Goal: Task Accomplishment & Management: Use online tool/utility

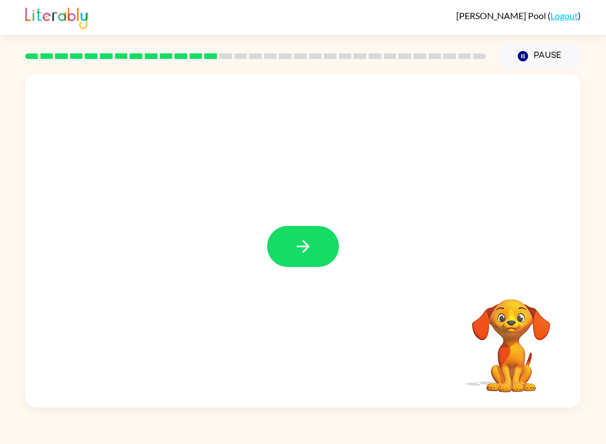
click at [310, 238] on icon "button" at bounding box center [304, 246] width 20 height 20
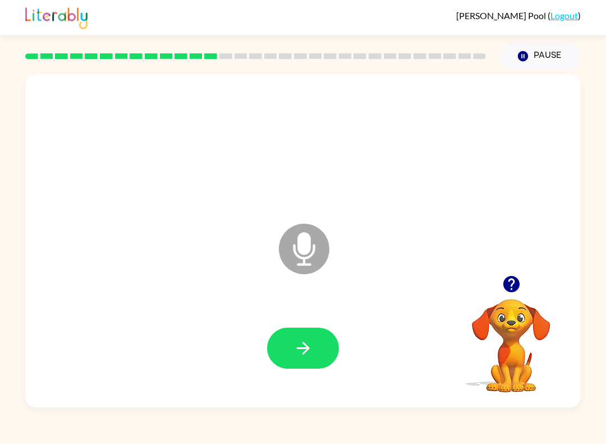
click at [308, 356] on icon "button" at bounding box center [304, 348] width 20 height 20
click at [308, 257] on icon "Microphone The Microphone is here when it is your turn to talk" at bounding box center [360, 263] width 168 height 84
click at [322, 245] on icon at bounding box center [304, 248] width 51 height 51
click at [307, 254] on icon at bounding box center [304, 248] width 51 height 51
click at [310, 343] on icon "button" at bounding box center [304, 348] width 20 height 20
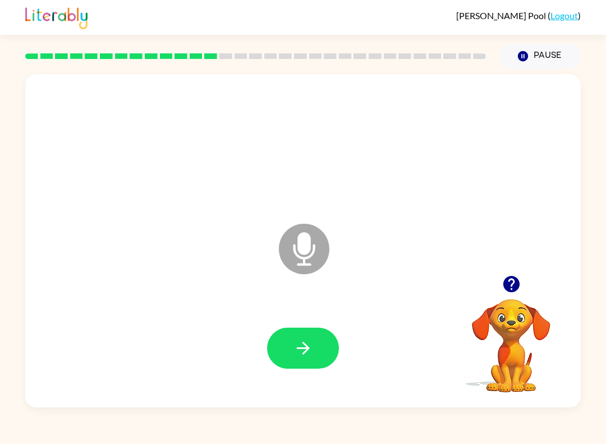
click at [311, 241] on icon at bounding box center [304, 248] width 51 height 51
click at [520, 278] on icon "button" at bounding box center [512, 284] width 20 height 20
click at [325, 353] on button "button" at bounding box center [303, 347] width 72 height 41
click at [307, 363] on button "button" at bounding box center [303, 347] width 72 height 41
click at [311, 345] on icon "button" at bounding box center [304, 348] width 20 height 20
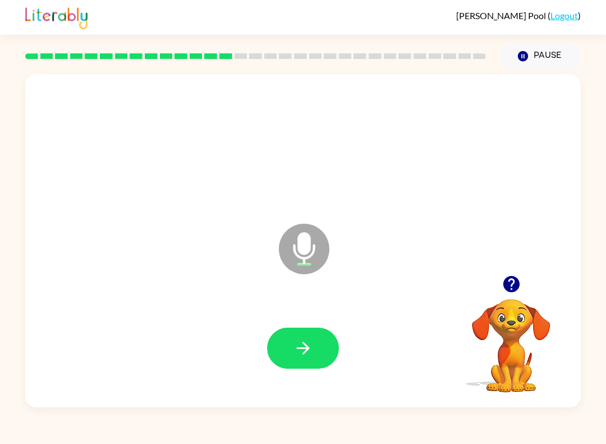
click at [315, 352] on button "button" at bounding box center [303, 347] width 72 height 41
click at [295, 343] on icon "button" at bounding box center [304, 348] width 20 height 20
click at [319, 348] on button "button" at bounding box center [303, 347] width 72 height 41
click at [300, 363] on button "button" at bounding box center [303, 347] width 72 height 41
click at [296, 357] on icon "button" at bounding box center [304, 348] width 20 height 20
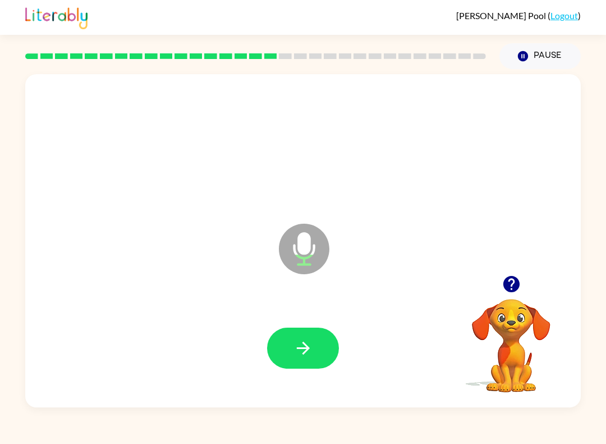
click at [296, 354] on icon "button" at bounding box center [304, 348] width 20 height 20
click at [291, 374] on div at bounding box center [302, 348] width 533 height 96
click at [295, 360] on button "button" at bounding box center [303, 347] width 72 height 41
click at [304, 346] on icon "button" at bounding box center [304, 348] width 20 height 20
click at [300, 353] on icon "button" at bounding box center [304, 348] width 20 height 20
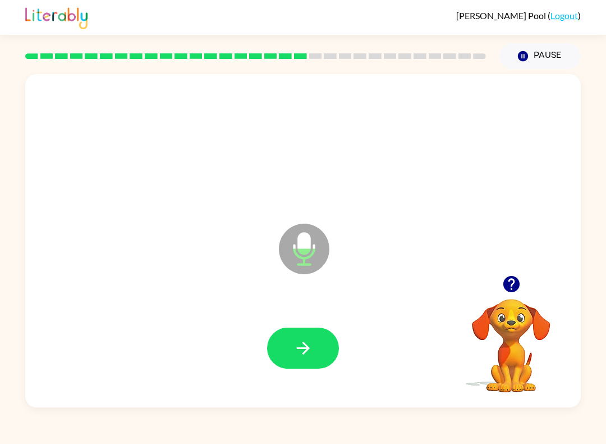
click at [310, 345] on icon "button" at bounding box center [304, 348] width 20 height 20
click at [304, 363] on button "button" at bounding box center [303, 347] width 72 height 41
click at [312, 341] on icon "button" at bounding box center [304, 348] width 20 height 20
click at [300, 345] on icon "button" at bounding box center [304, 348] width 20 height 20
click at [304, 348] on icon "button" at bounding box center [302, 347] width 13 height 13
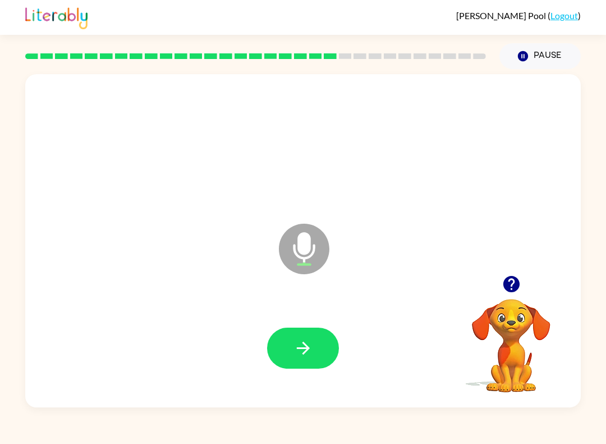
click at [284, 322] on div at bounding box center [302, 348] width 533 height 96
click at [312, 350] on icon "button" at bounding box center [304, 348] width 20 height 20
click at [323, 354] on button "button" at bounding box center [303, 347] width 72 height 41
click at [310, 358] on icon "button" at bounding box center [304, 348] width 20 height 20
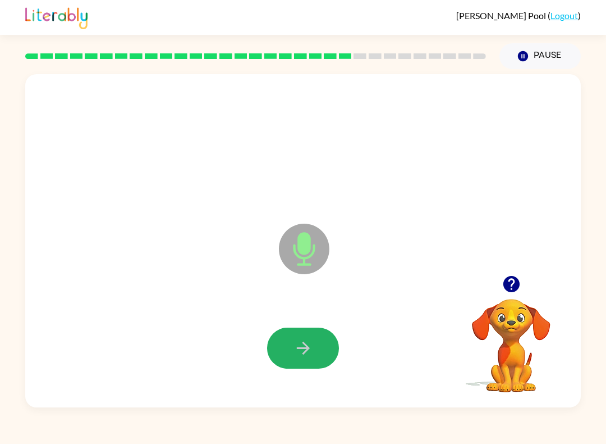
click at [308, 356] on icon "button" at bounding box center [304, 348] width 20 height 20
click at [298, 354] on icon "button" at bounding box center [304, 348] width 20 height 20
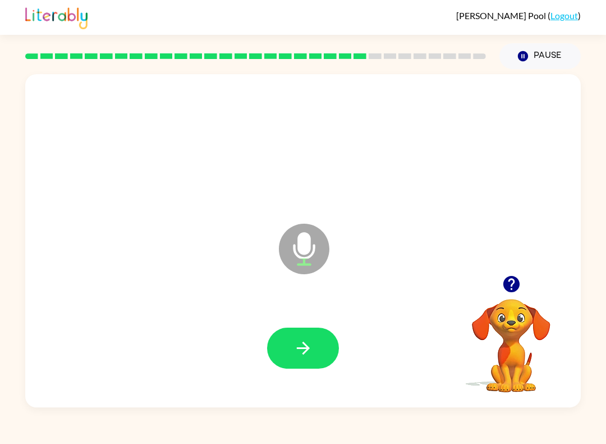
click at [297, 349] on icon "button" at bounding box center [304, 348] width 20 height 20
click at [301, 336] on button "button" at bounding box center [303, 347] width 72 height 41
click at [307, 329] on button "button" at bounding box center [303, 347] width 72 height 41
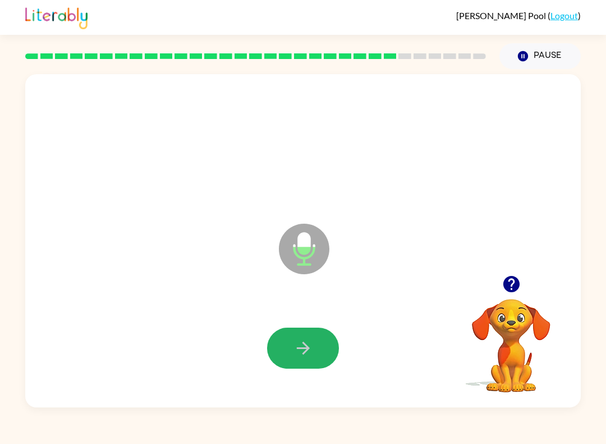
click at [309, 355] on icon "button" at bounding box center [304, 348] width 20 height 20
click at [301, 365] on button "button" at bounding box center [303, 347] width 72 height 41
click at [313, 355] on icon "button" at bounding box center [304, 348] width 20 height 20
click at [303, 349] on icon "button" at bounding box center [304, 348] width 20 height 20
click at [323, 340] on button "button" at bounding box center [303, 347] width 72 height 41
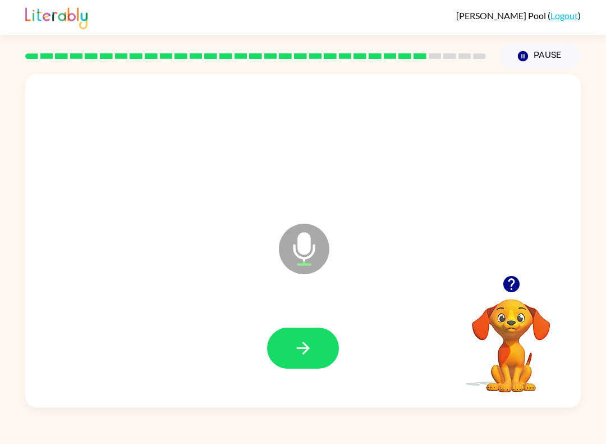
click at [305, 348] on icon "button" at bounding box center [304, 348] width 20 height 20
click at [309, 354] on icon "button" at bounding box center [304, 348] width 20 height 20
click at [315, 347] on button "button" at bounding box center [303, 347] width 72 height 41
click at [299, 352] on icon "button" at bounding box center [304, 348] width 20 height 20
click at [316, 359] on button "button" at bounding box center [303, 347] width 72 height 41
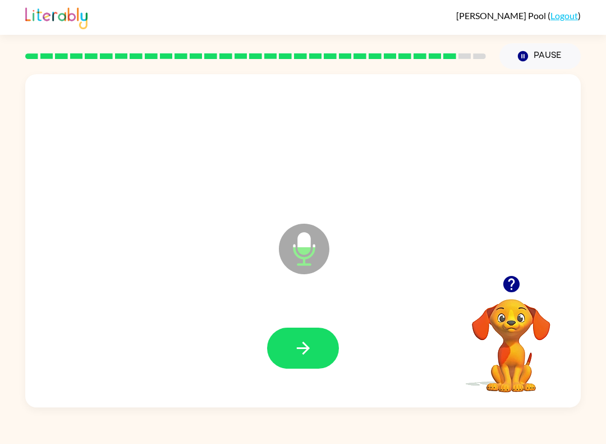
click at [318, 362] on button "button" at bounding box center [303, 347] width 72 height 41
click at [306, 351] on icon "button" at bounding box center [302, 347] width 13 height 13
click at [318, 357] on button "button" at bounding box center [303, 347] width 72 height 41
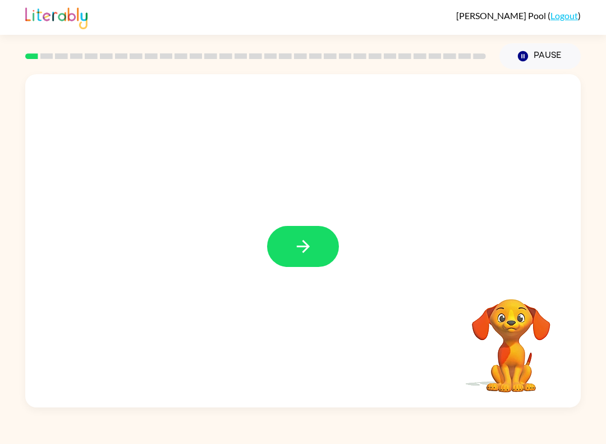
click at [295, 260] on button "button" at bounding box center [303, 246] width 72 height 41
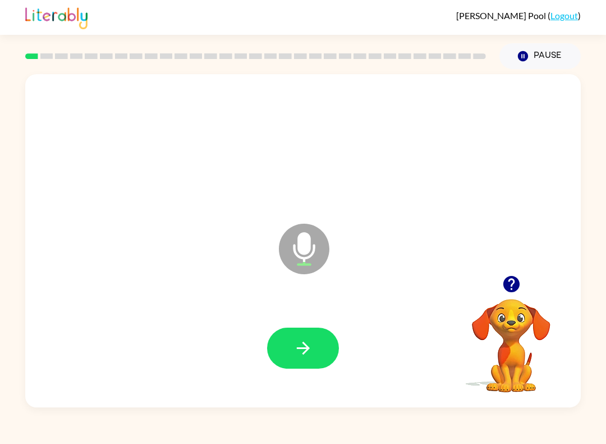
click at [299, 343] on icon "button" at bounding box center [304, 348] width 20 height 20
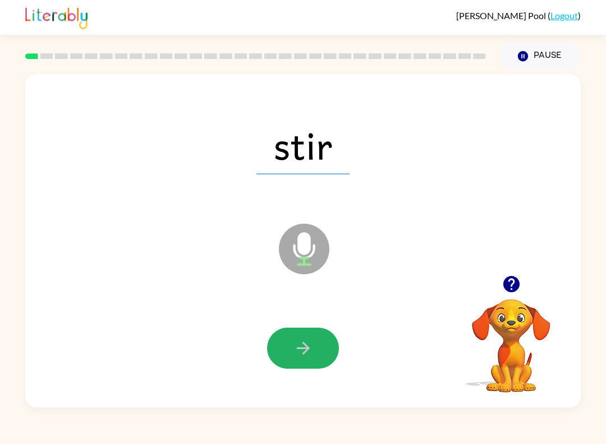
click at [302, 349] on icon "button" at bounding box center [302, 347] width 13 height 13
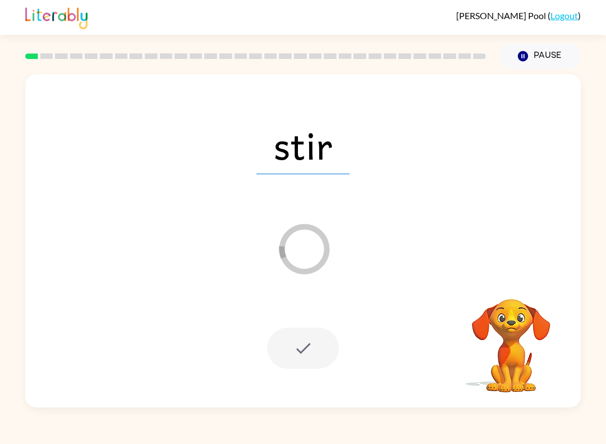
click at [319, 350] on div at bounding box center [303, 347] width 72 height 41
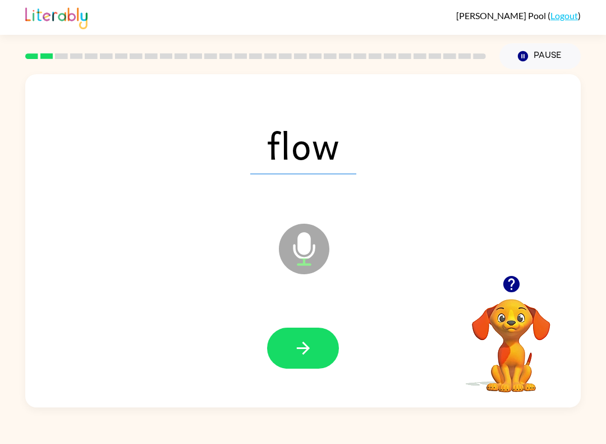
click at [298, 350] on icon "button" at bounding box center [304, 348] width 20 height 20
click at [311, 353] on icon "button" at bounding box center [304, 348] width 20 height 20
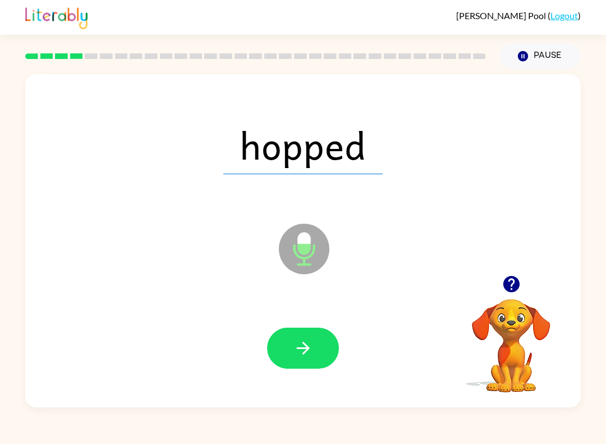
click at [308, 354] on icon "button" at bounding box center [304, 348] width 20 height 20
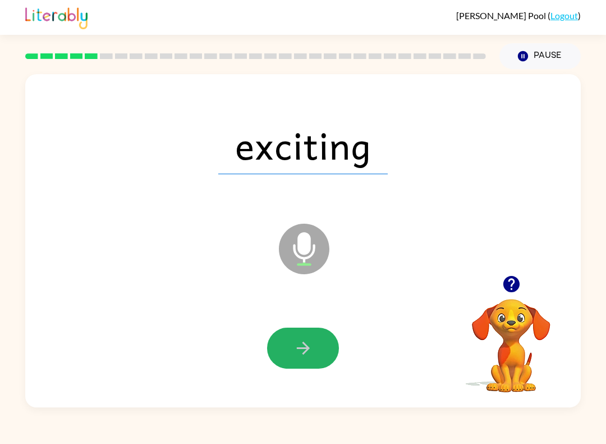
click at [313, 344] on icon "button" at bounding box center [304, 348] width 20 height 20
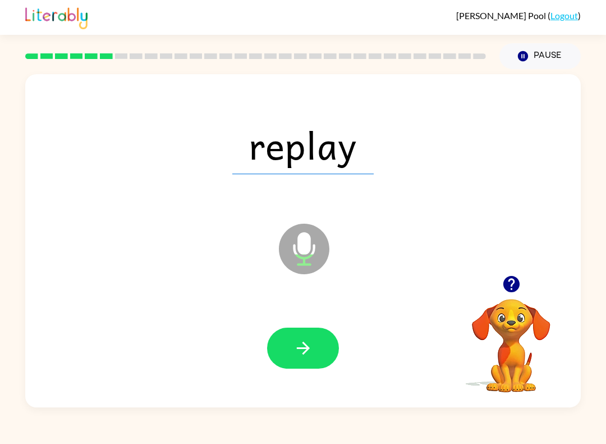
click at [317, 346] on button "button" at bounding box center [303, 347] width 72 height 41
click at [314, 350] on button "button" at bounding box center [303, 347] width 72 height 41
click at [304, 363] on button "button" at bounding box center [303, 347] width 72 height 41
click at [309, 353] on icon "button" at bounding box center [304, 348] width 20 height 20
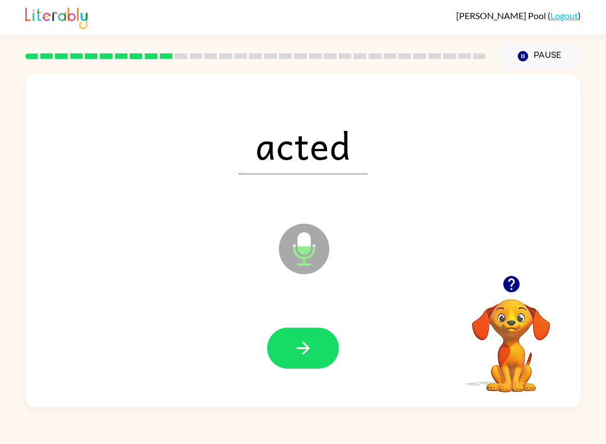
click at [299, 350] on icon "button" at bounding box center [304, 348] width 20 height 20
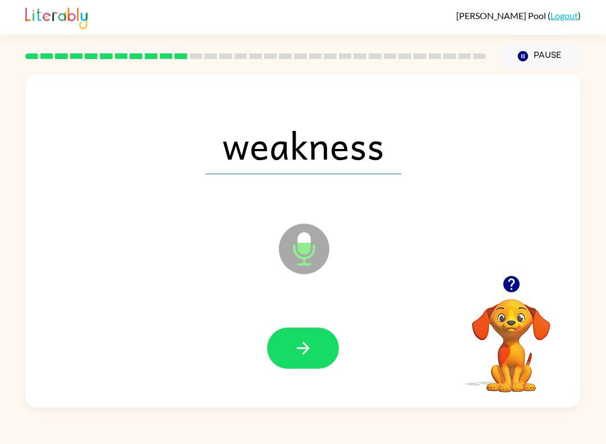
click at [311, 340] on icon "button" at bounding box center [304, 348] width 20 height 20
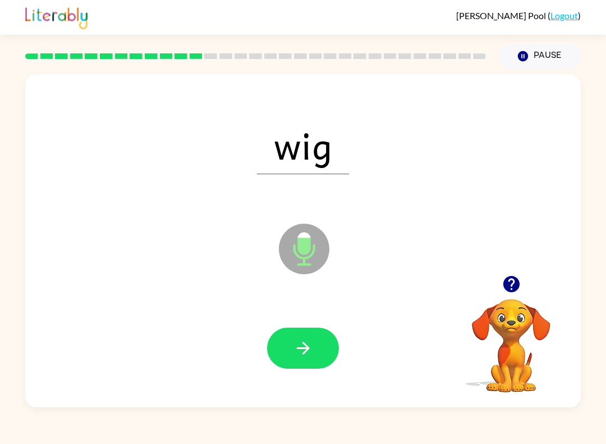
click at [300, 353] on icon "button" at bounding box center [304, 348] width 20 height 20
click at [310, 345] on icon "button" at bounding box center [304, 348] width 20 height 20
click at [302, 360] on button "button" at bounding box center [303, 347] width 72 height 41
click at [302, 349] on icon "button" at bounding box center [304, 348] width 20 height 20
click at [326, 344] on button "button" at bounding box center [303, 347] width 72 height 41
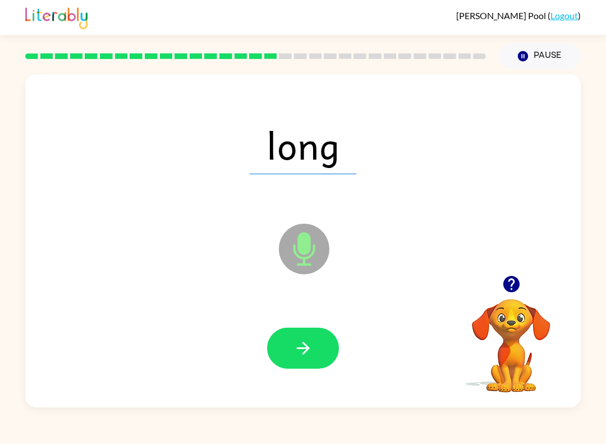
click at [307, 356] on icon "button" at bounding box center [304, 348] width 20 height 20
click at [291, 351] on button "button" at bounding box center [303, 347] width 72 height 41
click at [288, 355] on button "button" at bounding box center [303, 347] width 72 height 41
click at [312, 366] on button "button" at bounding box center [303, 347] width 72 height 41
click at [305, 349] on icon "button" at bounding box center [304, 348] width 20 height 20
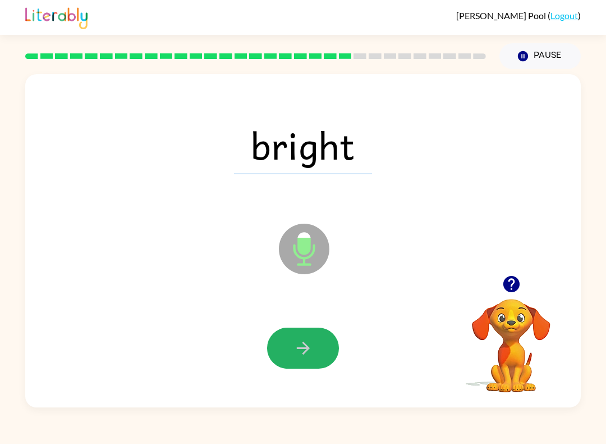
click at [308, 358] on icon "button" at bounding box center [304, 348] width 20 height 20
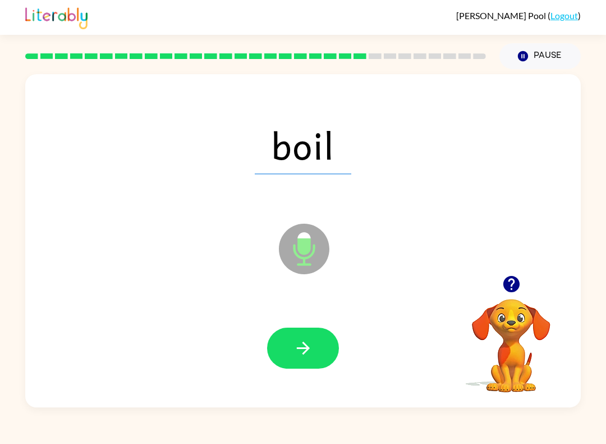
click at [312, 345] on icon "button" at bounding box center [304, 348] width 20 height 20
click at [294, 348] on icon "button" at bounding box center [304, 348] width 20 height 20
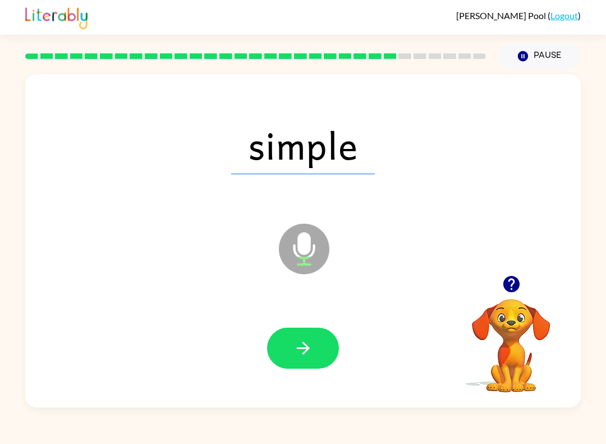
click at [296, 367] on button "button" at bounding box center [303, 347] width 72 height 41
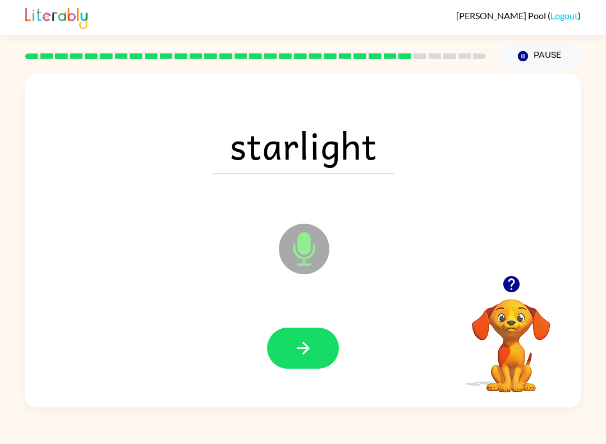
click at [310, 354] on icon "button" at bounding box center [304, 348] width 20 height 20
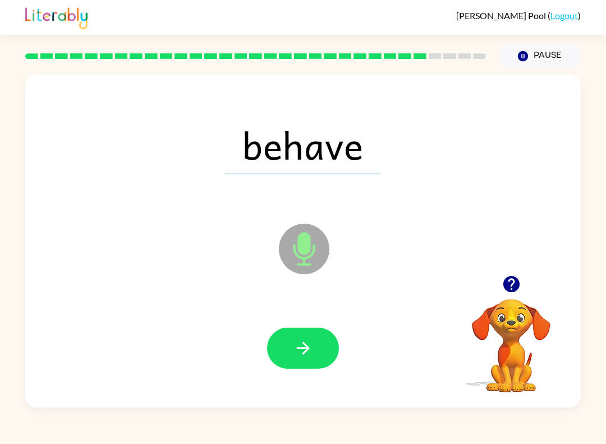
click at [313, 345] on button "button" at bounding box center [303, 347] width 72 height 41
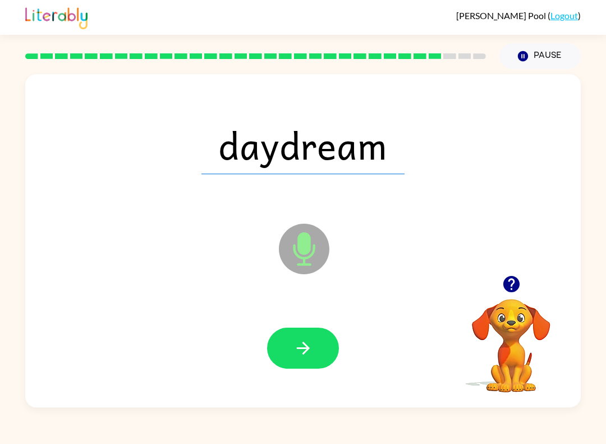
click at [316, 342] on button "button" at bounding box center [303, 347] width 72 height 41
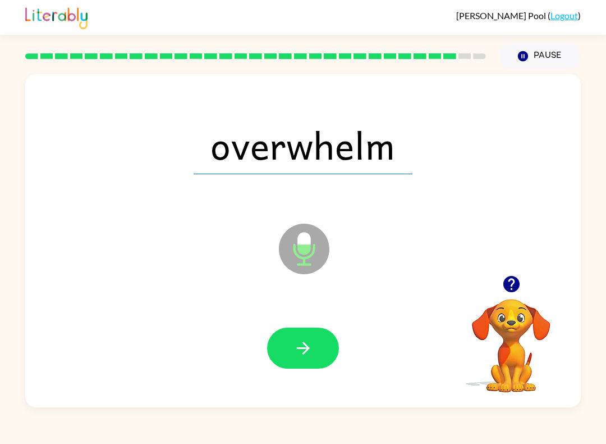
click at [312, 358] on icon "button" at bounding box center [304, 348] width 20 height 20
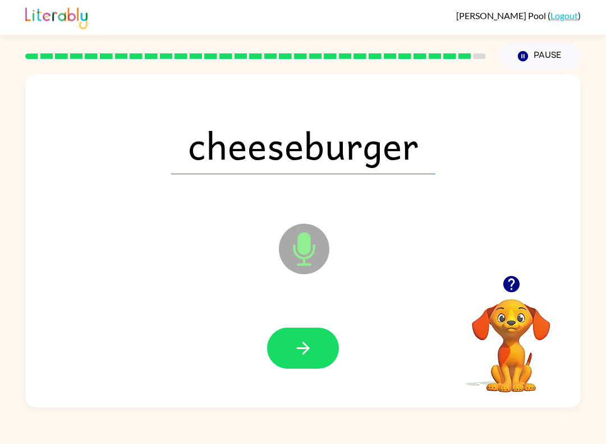
click at [296, 363] on button "button" at bounding box center [303, 347] width 72 height 41
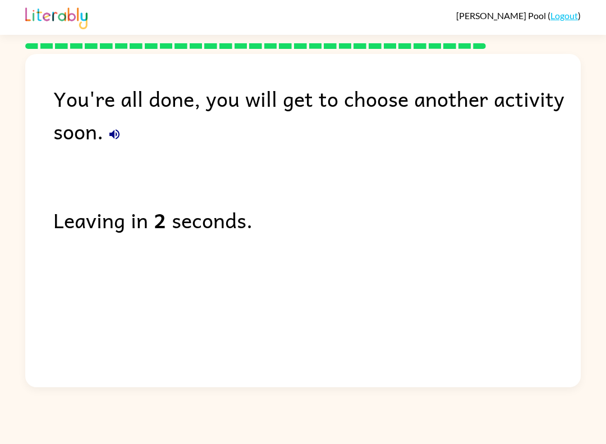
click at [102, 129] on div "You're all done, you will get to choose another activity soon." at bounding box center [317, 114] width 528 height 65
click at [117, 136] on icon "button" at bounding box center [114, 134] width 10 height 10
